Goal: Information Seeking & Learning: Find specific page/section

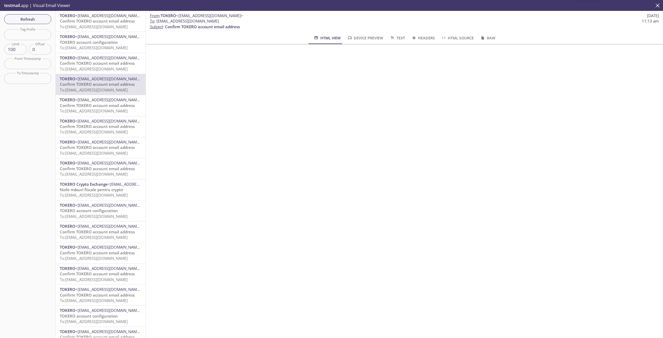
click at [94, 23] on span "Confirm TOKERO account email address" at bounding box center [97, 20] width 75 height 5
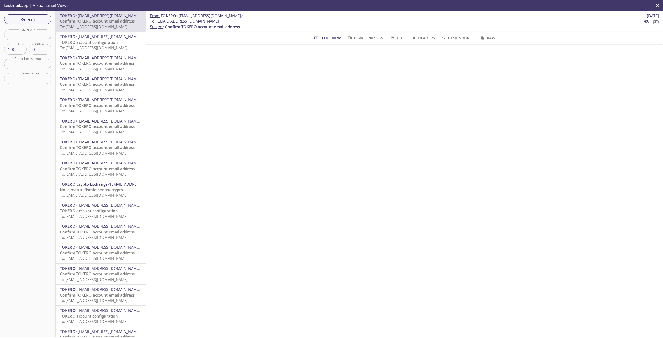
click at [101, 45] on span "To: [EMAIL_ADDRESS][DOMAIN_NAME]" at bounding box center [94, 47] width 68 height 5
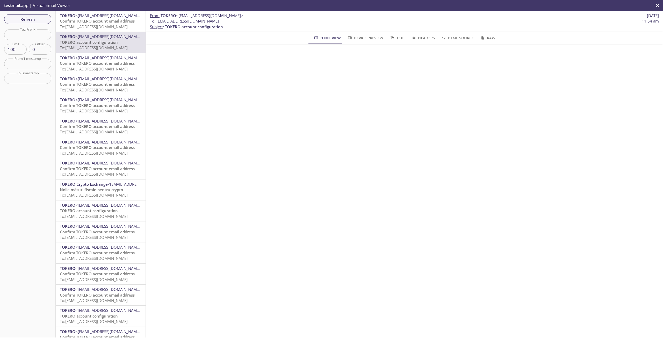
click at [99, 57] on span "<[EMAIL_ADDRESS][DOMAIN_NAME]>" at bounding box center [108, 57] width 67 height 5
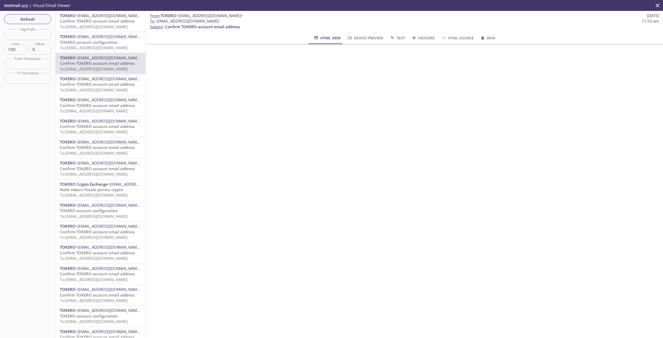
click at [83, 91] on span "To: [EMAIL_ADDRESS][DOMAIN_NAME]" at bounding box center [94, 89] width 68 height 5
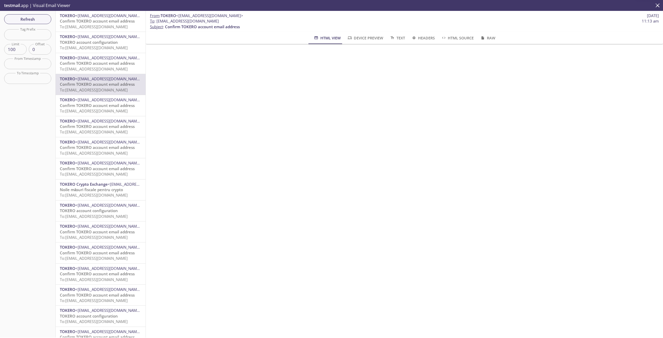
click at [84, 104] on span "Confirm TOKERO account email address" at bounding box center [97, 105] width 75 height 5
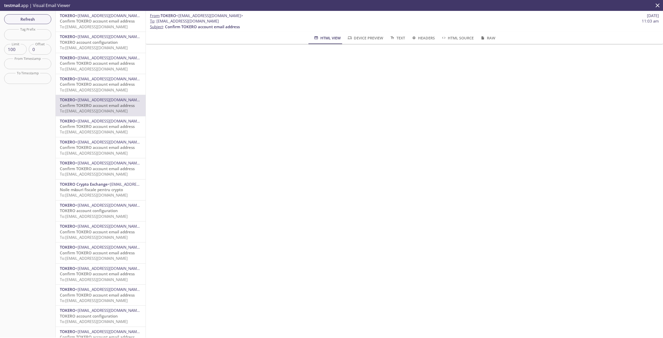
click at [97, 130] on span "To: [EMAIL_ADDRESS][DOMAIN_NAME]" at bounding box center [94, 131] width 68 height 5
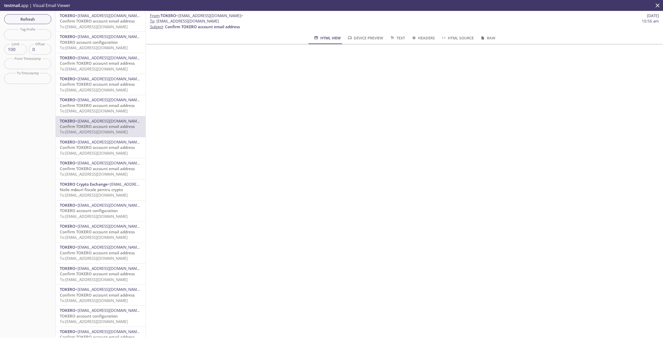
click at [102, 149] on span "Confirm TOKERO account email address" at bounding box center [97, 147] width 75 height 5
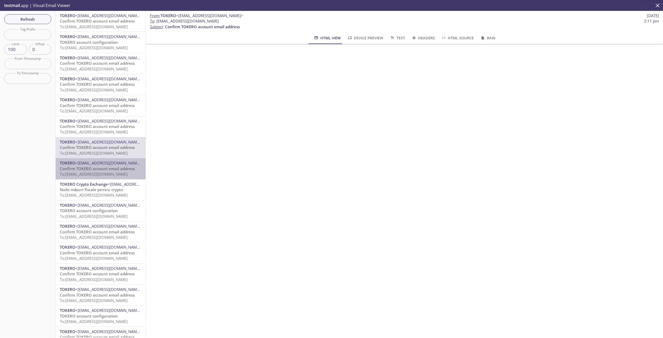
click at [103, 164] on span "<[EMAIL_ADDRESS][DOMAIN_NAME]>" at bounding box center [108, 162] width 67 height 5
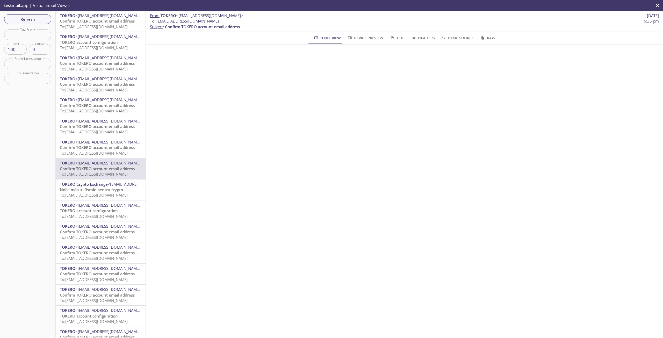
click at [102, 203] on span "<[EMAIL_ADDRESS][DOMAIN_NAME]>" at bounding box center [108, 204] width 67 height 5
